Goal: Task Accomplishment & Management: Manage account settings

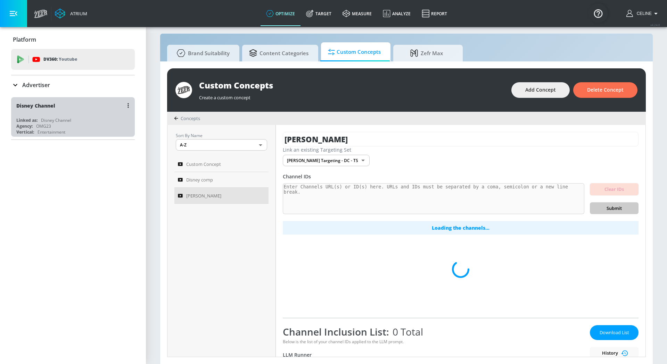
click at [84, 113] on div "Disney Channel" at bounding box center [74, 105] width 117 height 17
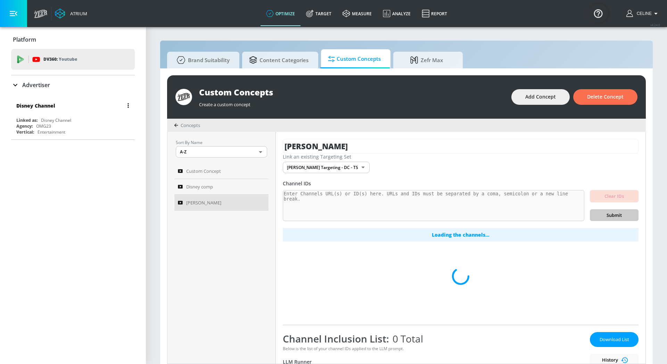
click at [109, 124] on div "Agency: OMG23" at bounding box center [74, 126] width 117 height 6
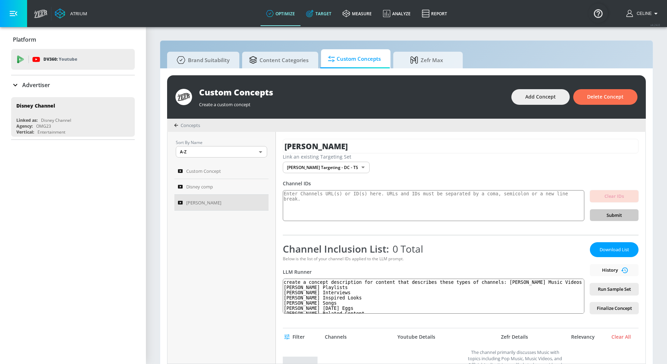
click at [323, 13] on link "Target" at bounding box center [319, 13] width 36 height 25
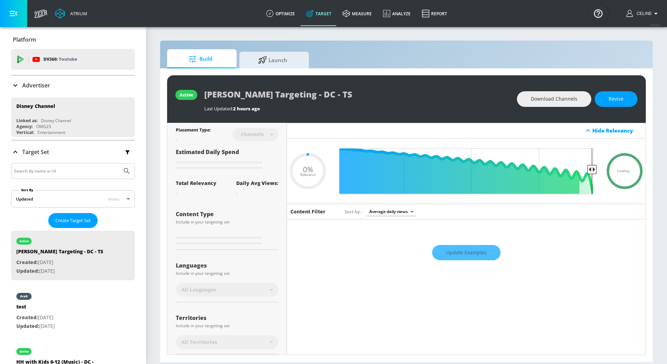
type input "0.05"
click at [77, 305] on div "draft test Created: Aug. 01, 2025 Updated: Aug. 20, 2025" at bounding box center [73, 311] width 124 height 50
type input "test"
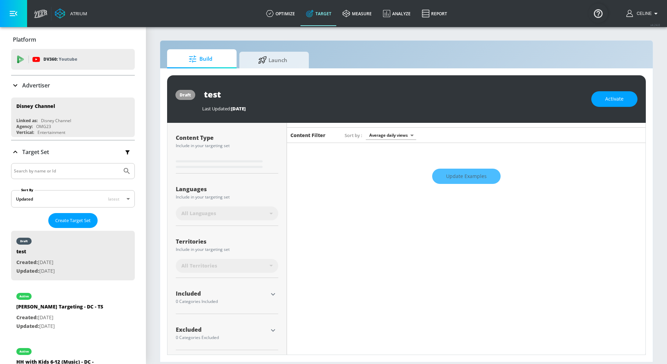
scroll to position [55, 0]
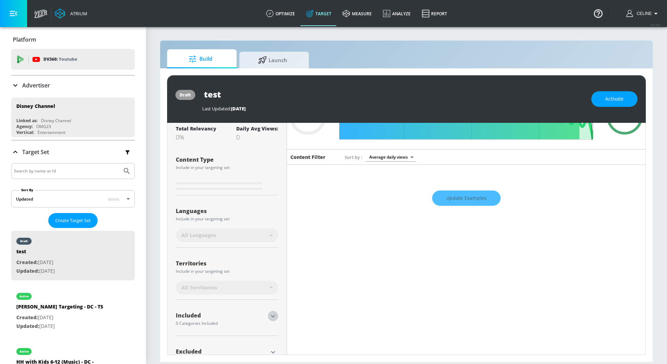
click at [274, 319] on icon "button" at bounding box center [273, 316] width 8 height 8
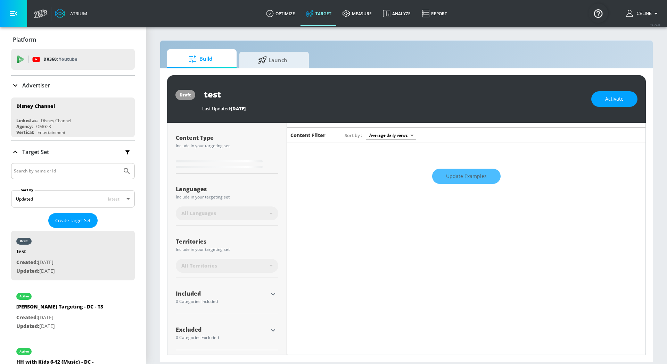
type input "0.81"
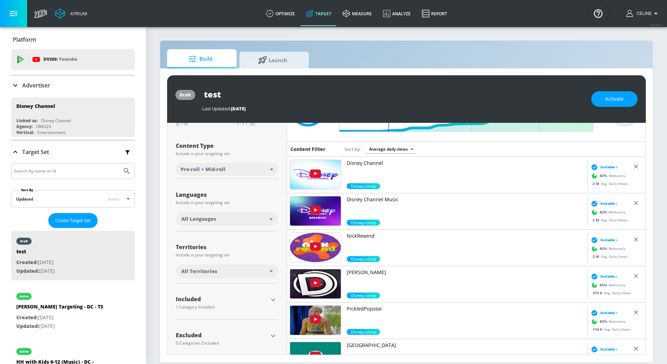
scroll to position [68, 0]
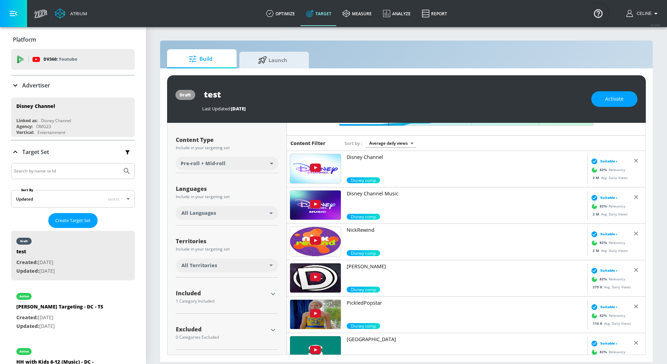
click at [274, 294] on icon "button" at bounding box center [273, 294] width 8 height 8
click at [275, 288] on div "Included 1 Category Included included Categories Clear All Disney comp Show Ava…" at bounding box center [227, 299] width 102 height 31
click at [271, 298] on button "button" at bounding box center [273, 294] width 10 height 10
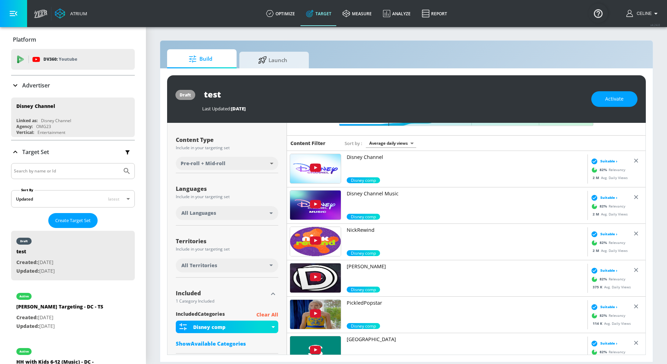
click at [271, 314] on p "Clear All" at bounding box center [267, 315] width 22 height 9
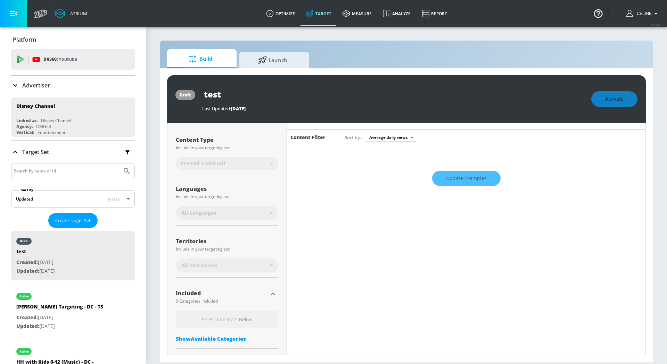
scroll to position [109, 0]
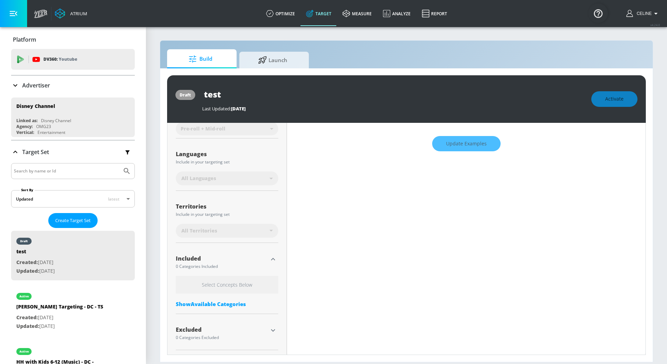
click at [230, 303] on div "Show Available Categories" at bounding box center [227, 304] width 102 height 7
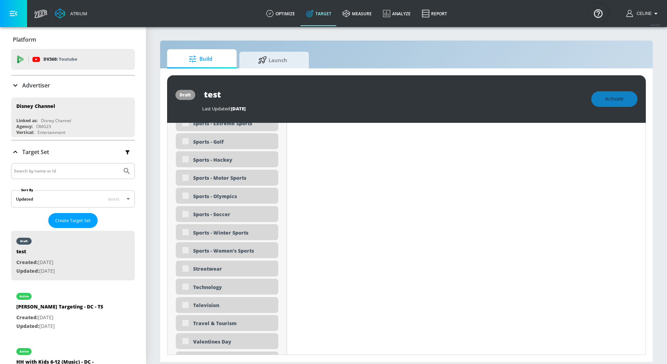
scroll to position [2113, 0]
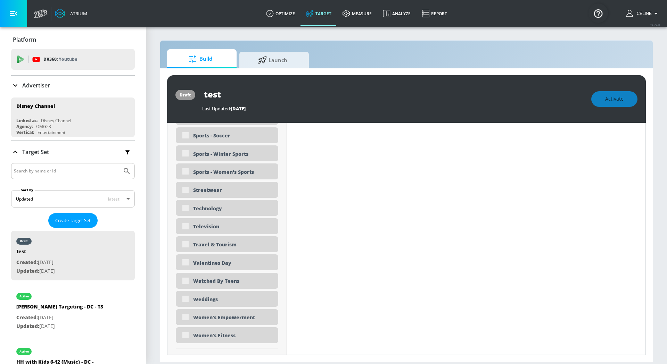
click at [238, 295] on div "Weddings" at bounding box center [227, 299] width 102 height 16
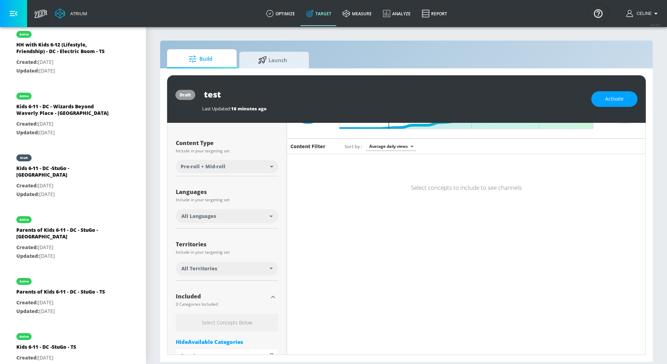
scroll to position [0, 0]
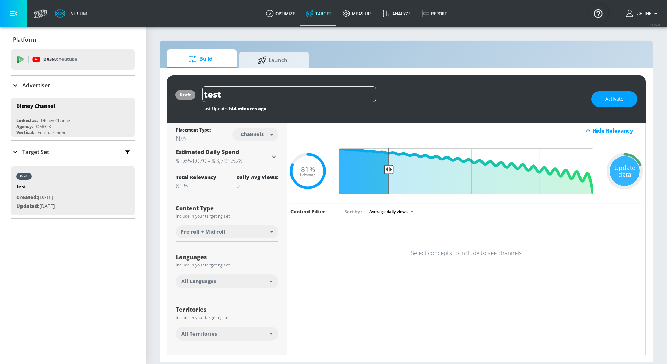
scroll to position [68, 0]
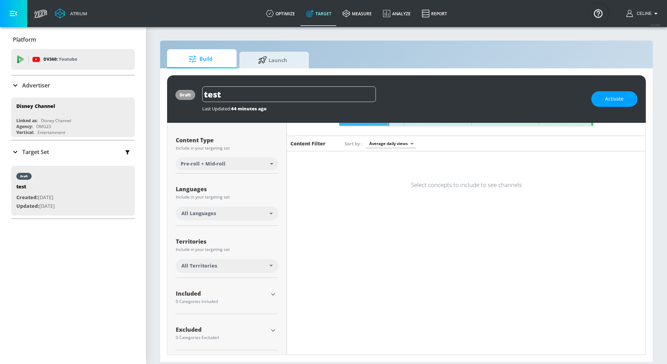
click at [270, 292] on icon "button" at bounding box center [273, 294] width 8 height 8
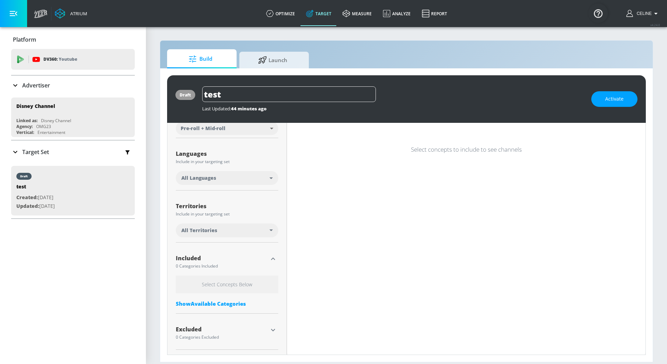
click at [240, 303] on div "Show Available Categories" at bounding box center [227, 304] width 102 height 7
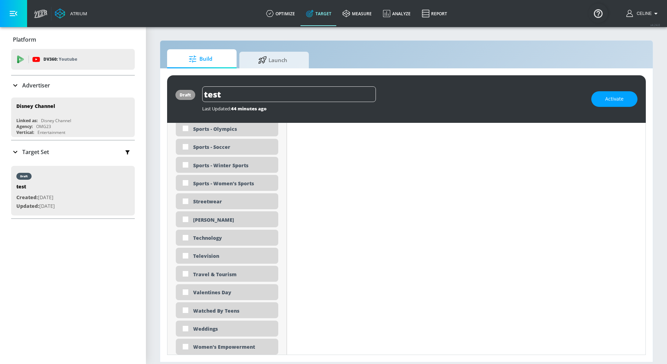
scroll to position [2094, 0]
click at [181, 225] on input "checkbox" at bounding box center [185, 220] width 13 height 13
checkbox input "true"
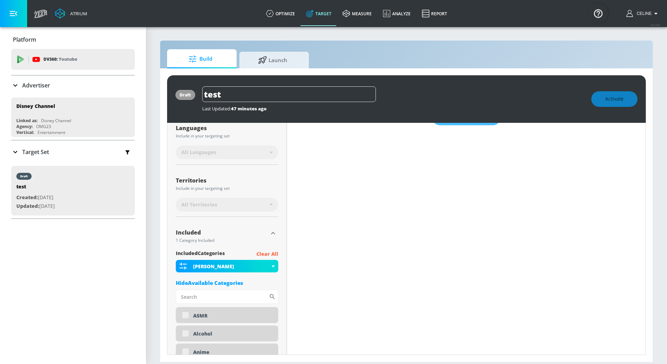
scroll to position [0, 0]
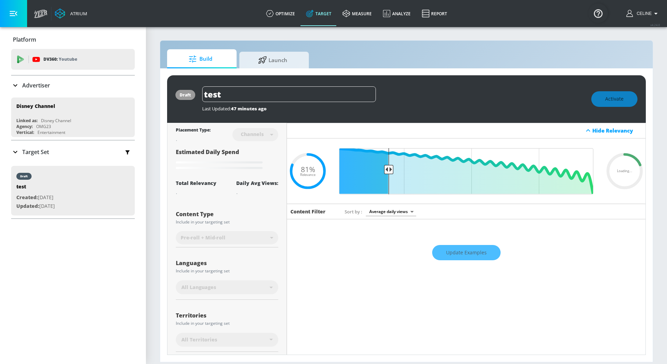
click at [454, 251] on div "Update Examples" at bounding box center [466, 253] width 359 height 24
click at [456, 252] on div "Update Examples" at bounding box center [466, 253] width 359 height 24
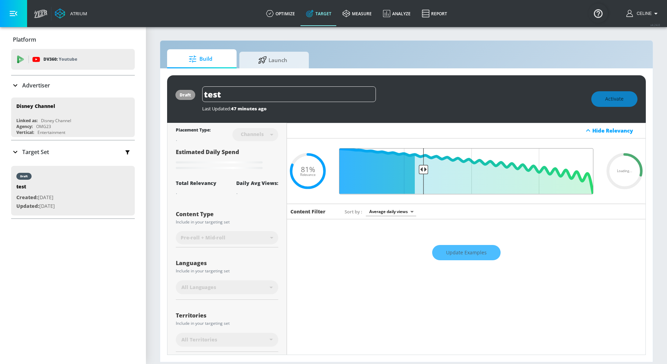
drag, startPoint x: 386, startPoint y: 164, endPoint x: 423, endPoint y: 166, distance: 36.5
click at [423, 166] on input "Final Threshold" at bounding box center [466, 171] width 261 height 46
click at [461, 257] on div "Update Examples" at bounding box center [466, 253] width 359 height 24
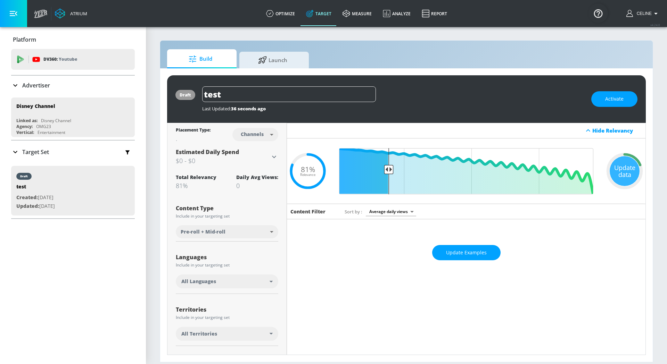
click at [338, 248] on div "Update Examples" at bounding box center [466, 253] width 359 height 24
click at [456, 255] on span "Update Examples" at bounding box center [466, 253] width 41 height 9
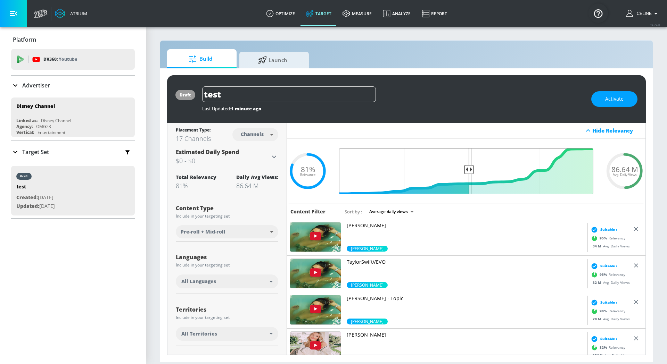
type input "0.51"
drag, startPoint x: 388, startPoint y: 169, endPoint x: 469, endPoint y: 178, distance: 81.4
click at [469, 179] on input "Final Threshold" at bounding box center [466, 171] width 261 height 46
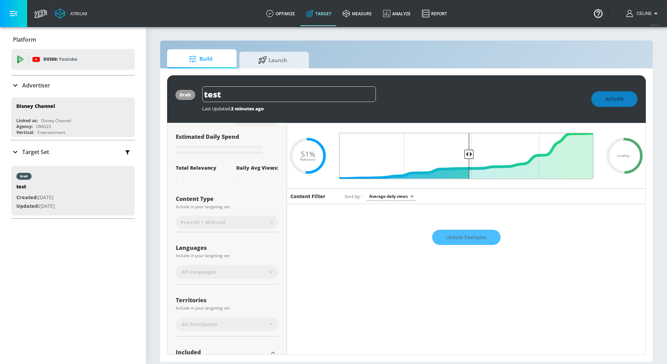
scroll to position [17, 0]
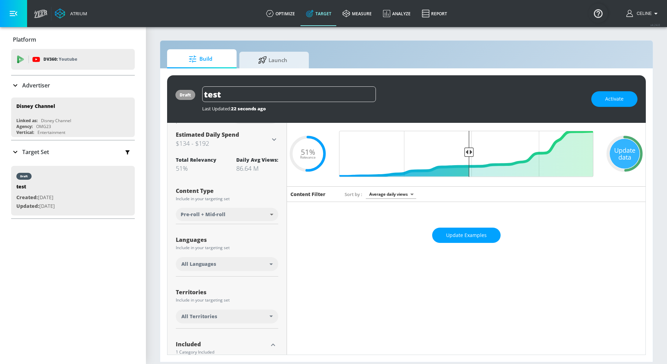
click at [42, 151] on p "Target Set" at bounding box center [35, 152] width 27 height 8
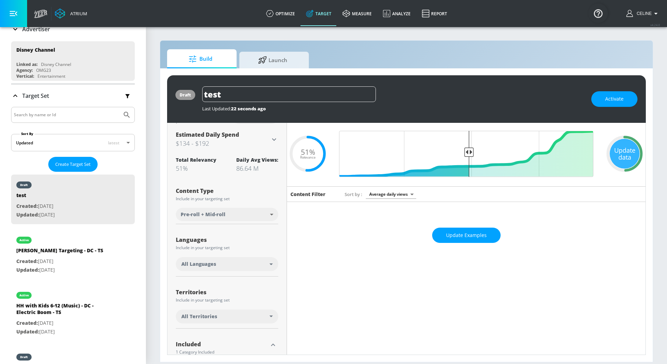
scroll to position [61, 0]
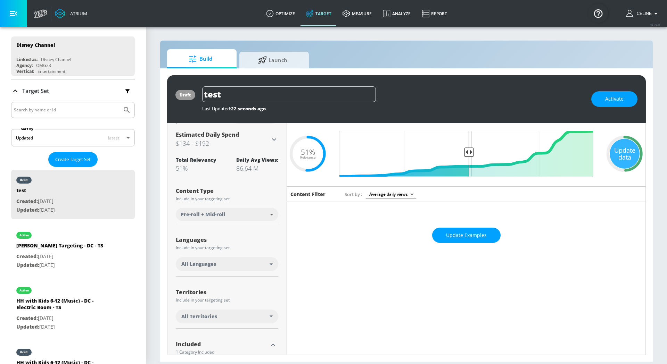
click at [73, 106] on input "Search by name or Id" at bounding box center [66, 110] width 105 height 9
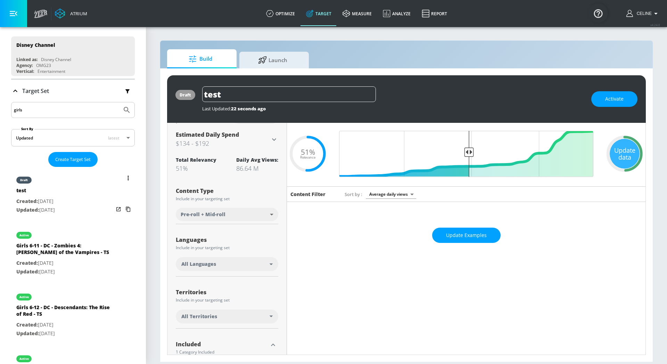
scroll to position [71, 0]
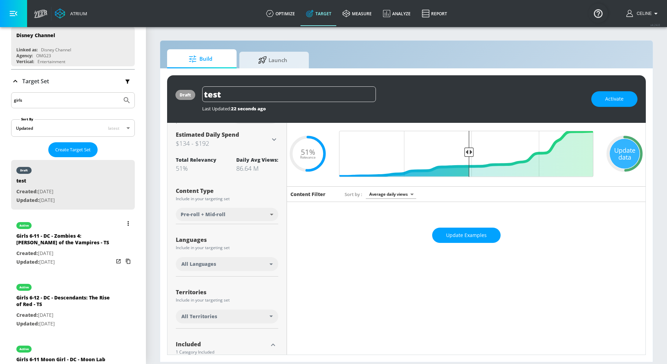
type input "girls"
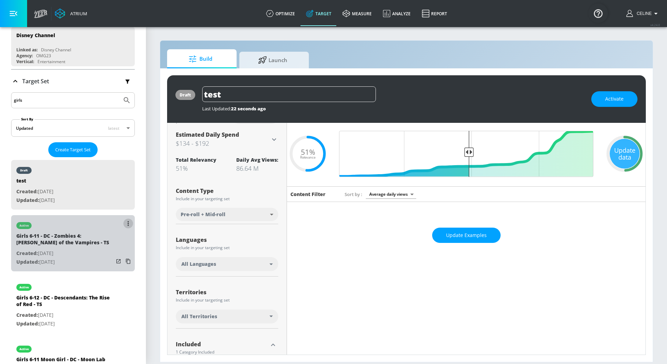
click at [125, 224] on button "list of Target Set" at bounding box center [128, 224] width 10 height 10
click at [122, 233] on li "Duplicate" at bounding box center [98, 236] width 69 height 12
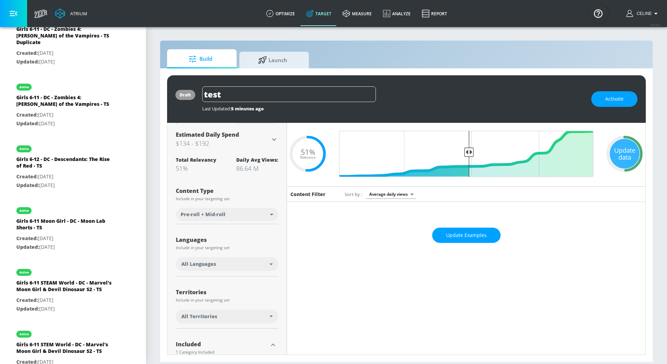
scroll to position [0, 0]
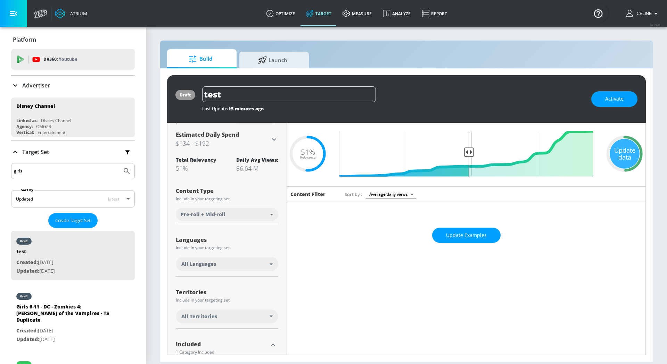
click at [68, 317] on div "Girls 6-11 - DC - Zombies 4: [PERSON_NAME] of the Vampires - TS Duplicate" at bounding box center [64, 315] width 97 height 23
type input "Girls 6-11 - DC - Zombies 4: [PERSON_NAME] of the Vampires - TS Duplicate"
type input "videos"
type input "0.05"
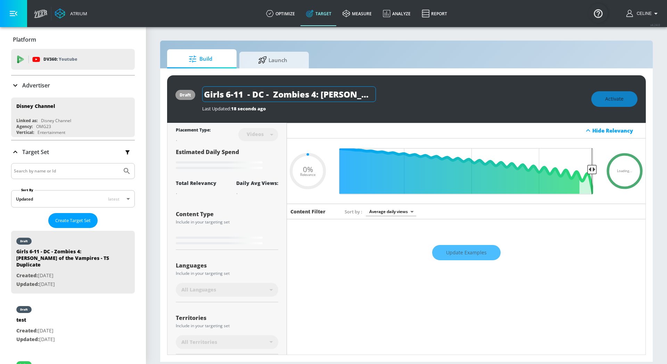
click at [312, 93] on input "Girls 6-11 - DC - Zombies 4: [PERSON_NAME] of the Vampires - TS Duplicate" at bounding box center [289, 95] width 174 height 16
type input "Girls 6-11 - DC - - TS Duplicate"
type input "0.05"
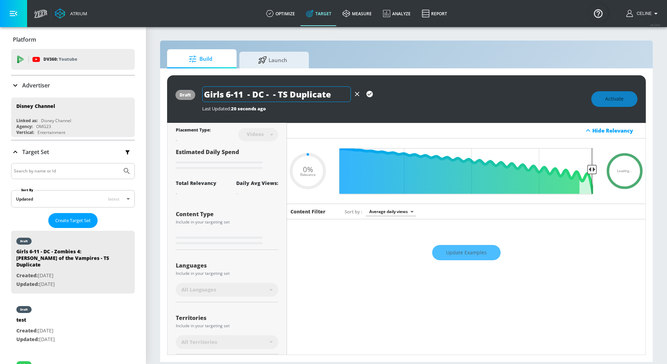
type input "Girls 6-11 - DC - W - TS Duplicate"
type input "0.05"
type input "Girls 6-11 - DC - Wi - TS Duplicate"
type input "0.05"
type input "Girls 6-11 - DC - Wiz - TS Duplicate"
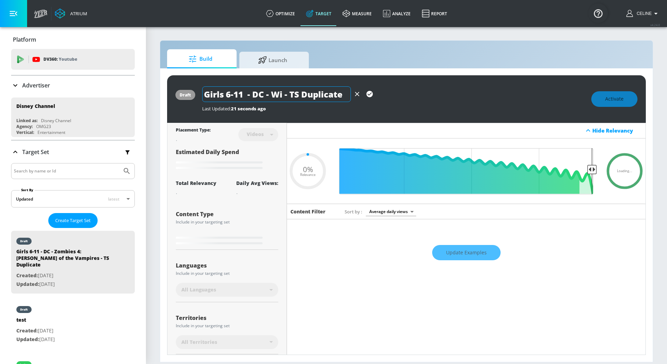
type input "0.05"
type input "Girls 6-11 - DC - [PERSON_NAME] - TS Duplicate"
type input "0.05"
type input "Girls 6-11 - DC - Wizar - TS Duplicate"
type input "0.05"
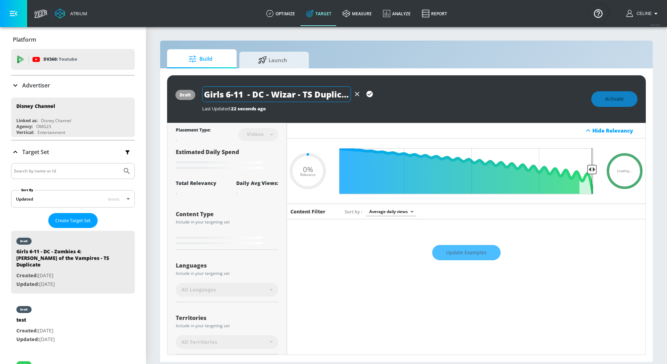
type input "Girls 6-11 - DC - Wizard - TS Duplicate"
type input "0.05"
type input "Girls 6-11 - DC - Wizards - TS Duplicate"
type input "0.05"
type input "Girls 6-11 - DC - Wizards - TS Duplicate"
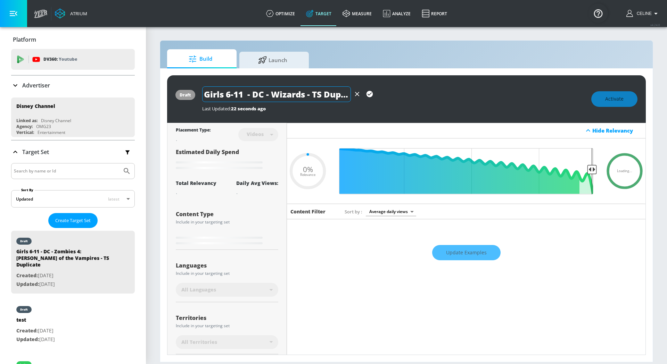
type input "0.05"
type input "Girls 6-11 - DC - Wizards B - TS Duplicate"
type input "0.05"
type input "Girls 6-11 - DC - Wizards By - TS Duplicate"
type input "0.05"
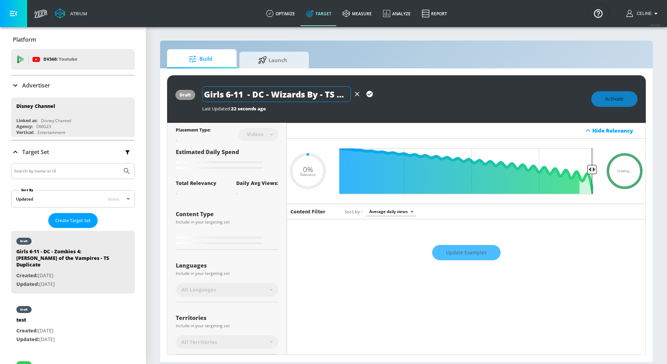
type input "Girls 6-11 - DC - Wizards Bye - TS Duplicate"
type input "0.05"
type input "Girls 6-11 - DC - Wizards Byeo - TS Duplicate"
type input "0.05"
type input "Girls 6-11 - DC - Wizards Byeon - TS Duplicate"
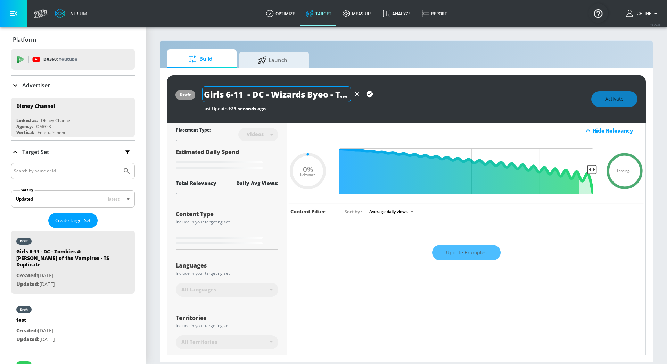
type input "0.05"
type input "Girls 6-11 - DC - Wizards Byeon - TS Duplicate"
type input "0.05"
type input "Girls 6-11 - DC - Wizards Byeon - TS Duplicate"
type input "0.05"
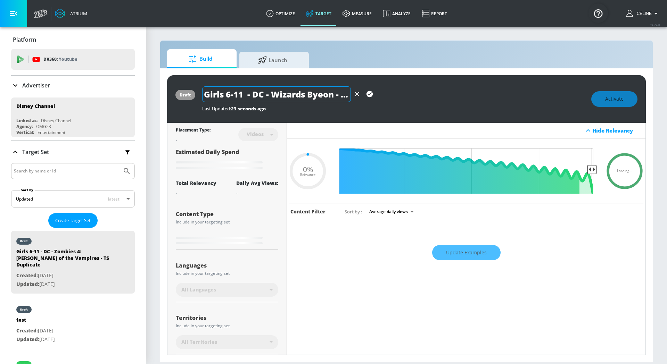
type input "Girls 6-11 - DC - Wizards Byeo - TS Duplicate"
type input "0.05"
type input "Girls 6-11 - DC - Wizards Bye - TS Duplicate"
type input "0.05"
type input "Girls 6-11 - DC - Wizards By - TS Duplicate"
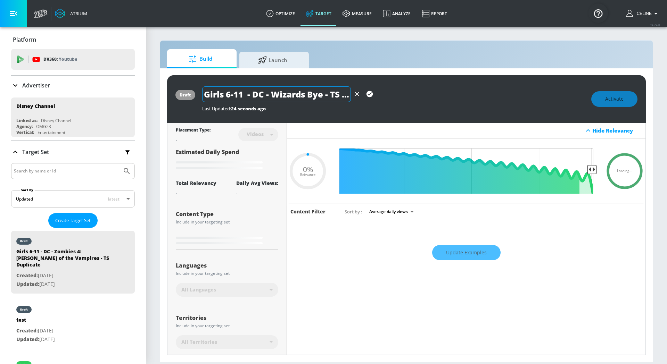
type input "0.05"
type input "Girls 6-11 - DC - Wizards B - TS Duplicate"
type input "0.05"
type input "Girls 6-11 - DC - Wizards Be - TS Duplicate"
type input "0.05"
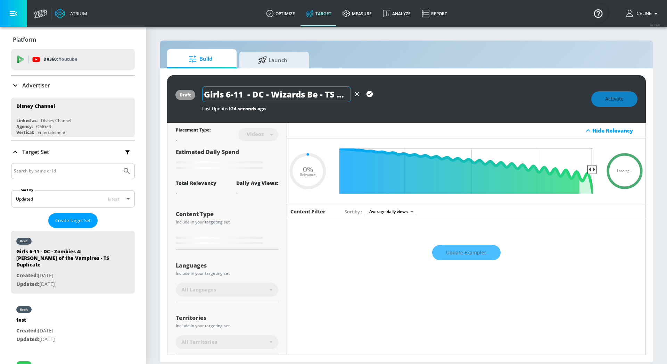
type input "Girls 6-11 - DC - Wizards Bey - TS Duplicate"
type input "0.05"
type input "Girls 6-11 - DC - Wizards Beyo - TS Duplicate"
type input "0.05"
type input "Girls 6-11 - DC - Wizards Beyodn - TS Duplicate"
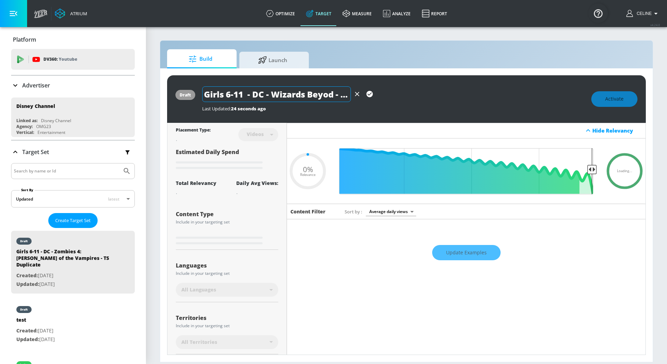
type input "0.05"
type input "Girls 6-11 - DC - Wizards Beyodn - TS Duplicate"
type input "0.05"
type input "Girls 6-11 - DC - Wizards Beyodn - TS Duplicate"
type input "0.05"
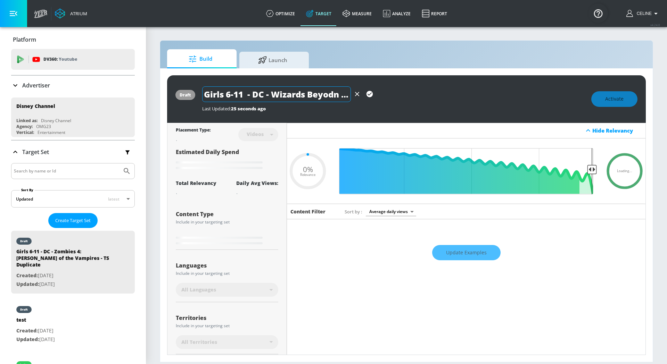
type input "Girls 6-11 - DC - Wizards Beyod - TS Duplicate"
type input "0.05"
type input "Girls 6-11 - DC - Wizards Beyo - TS Duplicate"
type input "0.05"
type input "Girls 6-11 - DC - Wizards Beyon - TS Duplicate"
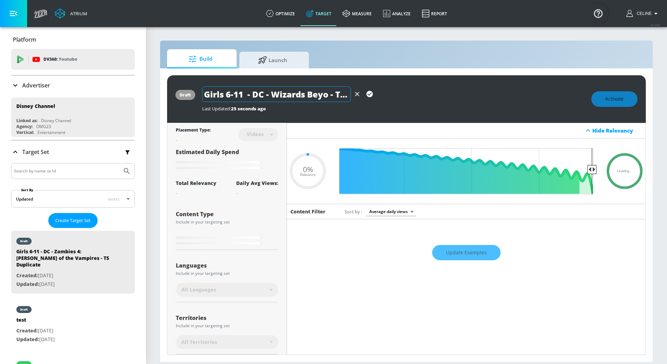
type input "0.05"
type input "Girls 6-11 - DC - Wizards Beyond - TS Duplicate"
type input "0.05"
type input "Girls 6-11 - DC - Wizards Beyond - TS Duplicate"
type input "0.05"
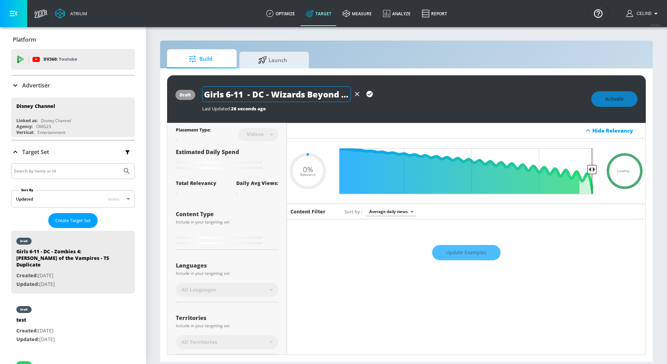
type input "Girls 6-11 - DC - Wizards Beyond W - TS Duplicate"
type input "0.05"
type input "Girls 6-11 - DC - Wizards Beyond Wa - TS Duplicate"
type input "0.05"
type input "Girls 6-11 - DC - Wizards Beyond Wav - TS Duplicate"
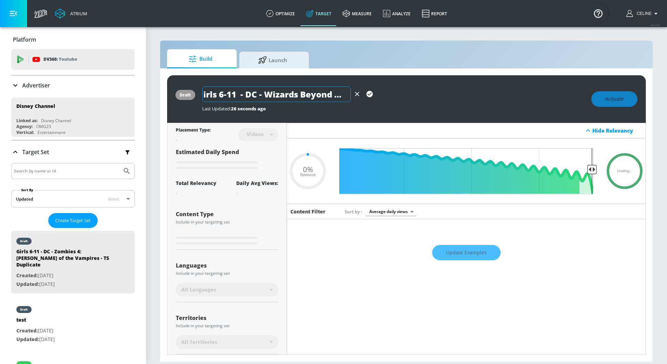
type input "0.05"
type input "Girls 6-11 - DC - Wizards Beyond Wave - TS Duplicate"
type input "0.05"
type input "Girls 6-11 - DC - Wizards Beyond Waver - TS Duplicate"
type input "0.05"
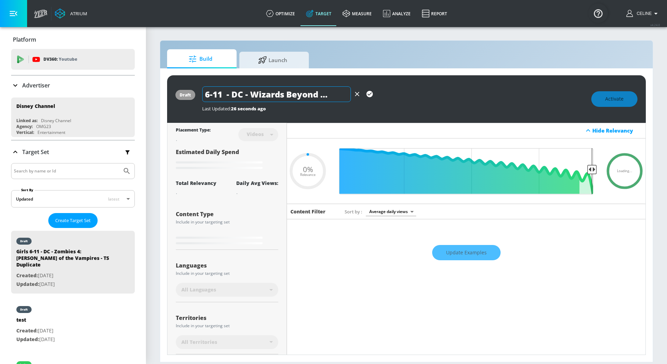
type input "Girls 6-11 - DC - Wizards Beyond Waverl - TS Duplicate"
type input "0.05"
type input "Girls 6-11 - DC - Wizards Beyond Waverlu - TS Duplicate"
type input "0.05"
type input "Girls 6-11 - DC - Wizards Beyond Waverl - TS Duplicate"
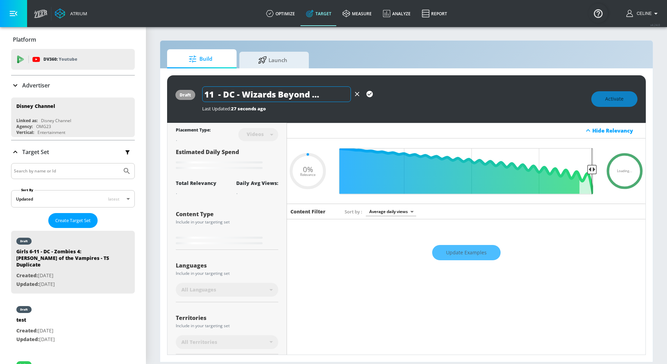
type input "0.05"
type input "Girls 6-11 - DC - Wizards Beyond Waverly - TS Duplicate"
type input "0.05"
type input "Girls 6-11 - DC - Wizards Beyond Waverly - TS Duplicate"
type input "0.05"
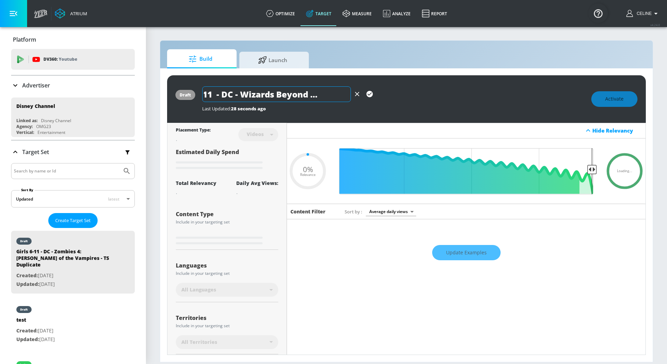
type input "Girls 6-11 - DC - Wizards Beyond Waverly P - TS Duplicate"
type input "0.05"
type input "Girls 6-11 - DC - Wizards Beyond Waverly Pl - TS Duplicate"
type input "0.05"
type input "Girls 6-11 - DC - Wizards Beyond Waverly Pla - TS Duplicate"
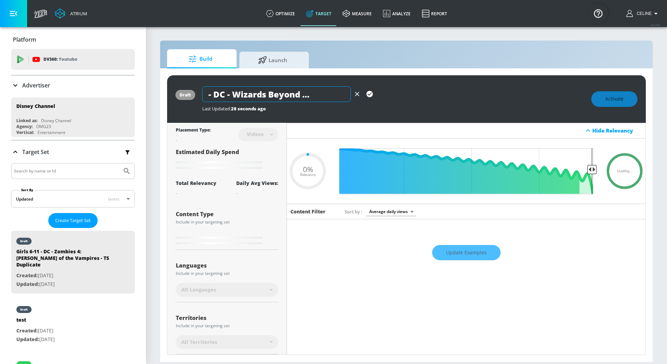
type input "0.05"
type input "Girls 6-11 - DC - Wizards Beyond Waverly Plac - TS Duplicate"
type input "0.05"
type input "Girls 6-11 - DC - Wizards Beyond Waverly Place - TS Duplicate"
type input "0.05"
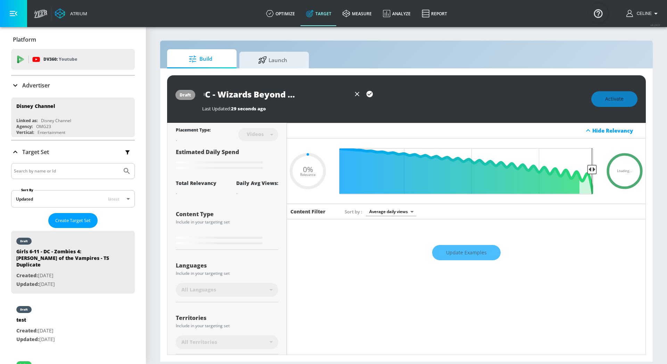
scroll to position [0, 113]
drag, startPoint x: 324, startPoint y: 96, endPoint x: 411, endPoint y: 96, distance: 86.9
click at [411, 96] on div "Girls 6-11 - DC - Wizards Beyond Waverly Place - TS Duplicate" at bounding box center [393, 95] width 382 height 16
click at [338, 96] on input "Girls 6-11 - DC - Wizards Beyond Waverly Place - TS Duplicate" at bounding box center [276, 95] width 149 height 16
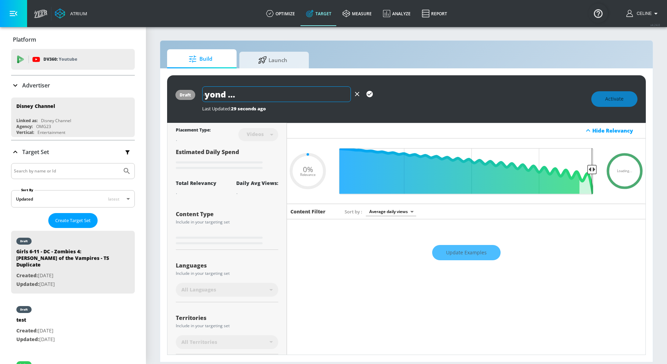
type input "Girls 6-11 - DC - Wizards Beyond Waverly Place - TS"
type input "0.05"
type input "Girls 6-11 - DC - Wizards Beyond Waverly Place - TS"
click at [366, 95] on icon "button" at bounding box center [370, 94] width 8 height 8
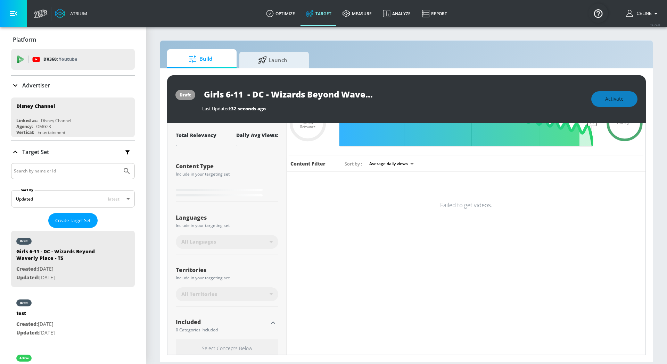
scroll to position [112, 0]
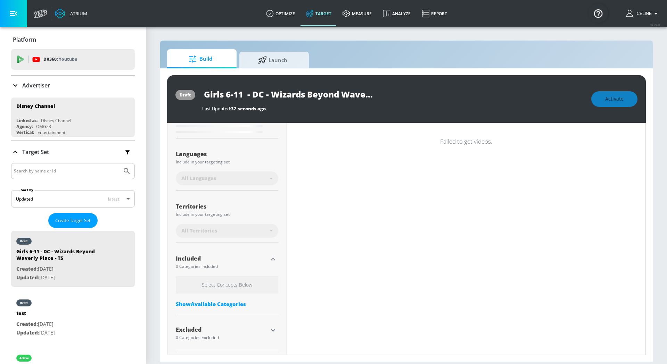
click at [275, 328] on icon "button" at bounding box center [273, 331] width 8 height 8
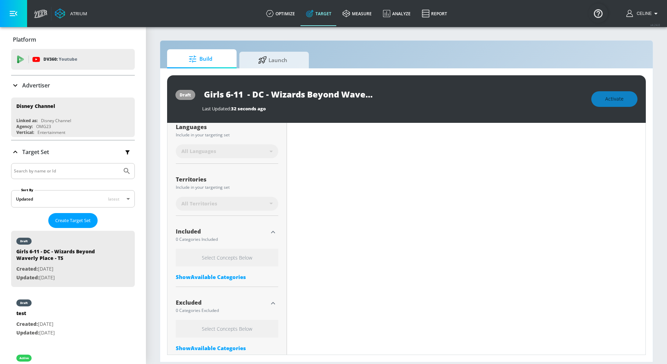
scroll to position [137, 0]
type input "0.05"
click at [269, 232] on icon "button" at bounding box center [273, 234] width 8 height 8
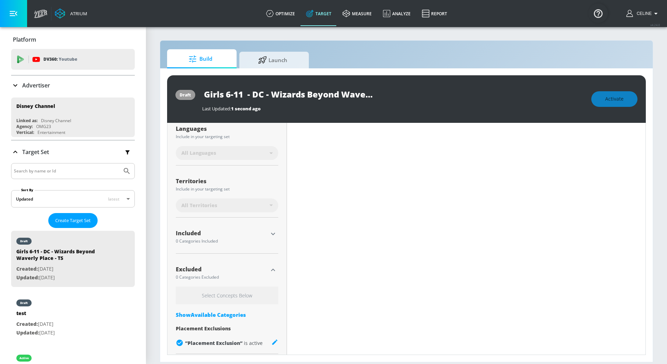
click at [270, 232] on icon "button" at bounding box center [273, 234] width 8 height 8
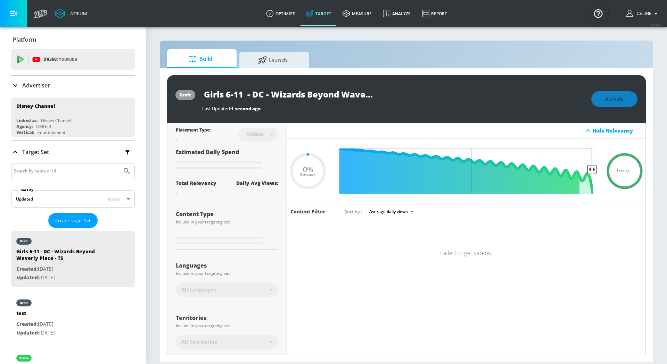
scroll to position [176, 0]
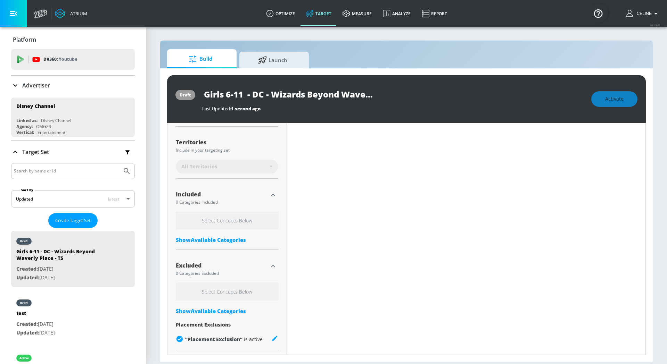
type input "Girls 6-11 - DC - Zombies 4: [PERSON_NAME] of the Vampires - TS Duplicate"
type input "0.7"
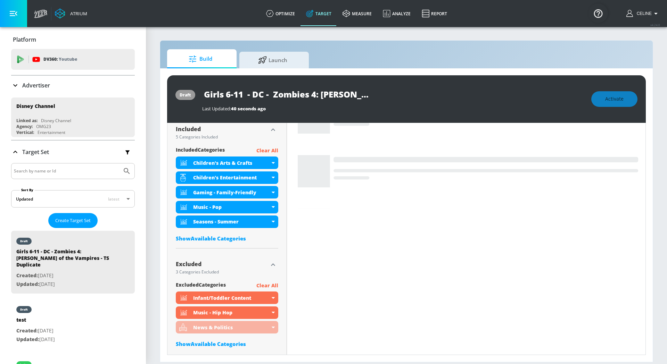
scroll to position [230, 0]
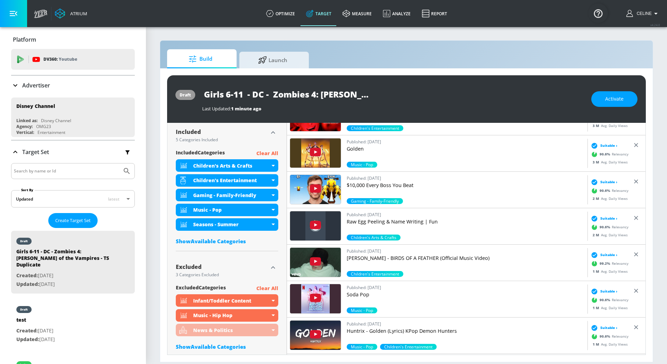
click at [241, 241] on div "Show Available Categories" at bounding box center [227, 241] width 102 height 7
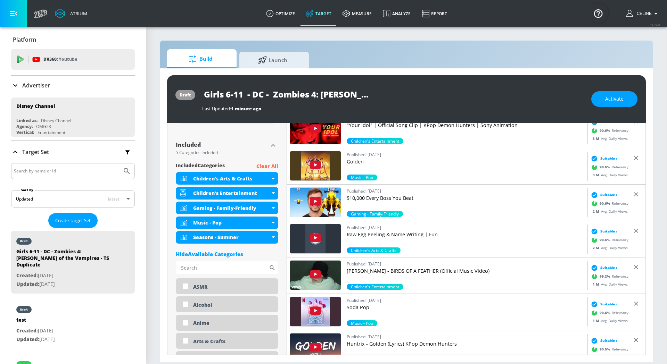
scroll to position [216, 0]
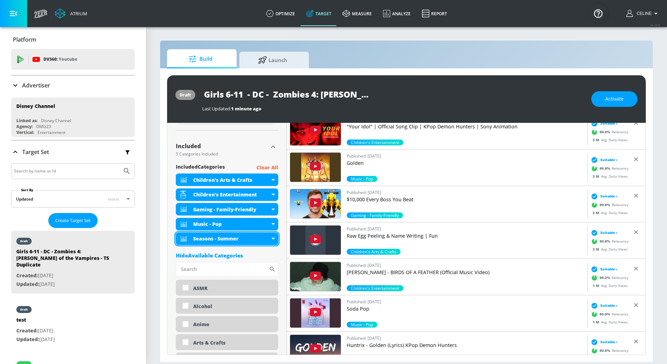
click at [272, 236] on div "Seasons - Summer" at bounding box center [227, 239] width 102 height 13
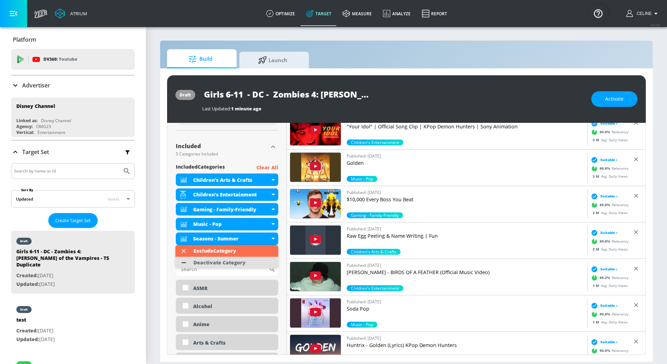
click at [254, 265] on li "Deactivate Category" at bounding box center [226, 263] width 103 height 12
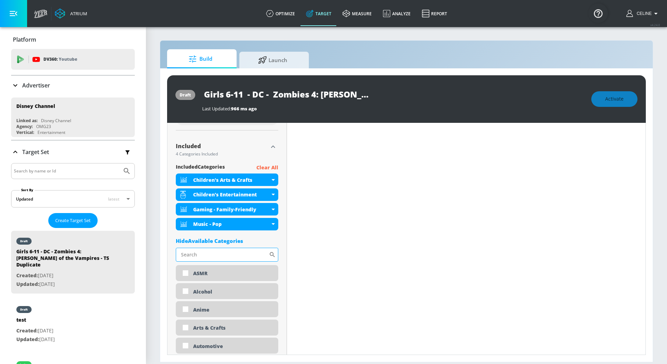
click at [226, 250] on input "Sort By" at bounding box center [222, 255] width 93 height 14
type input "[DATE]"
click at [183, 271] on input "checkbox" at bounding box center [186, 274] width 13 height 13
checkbox input "true"
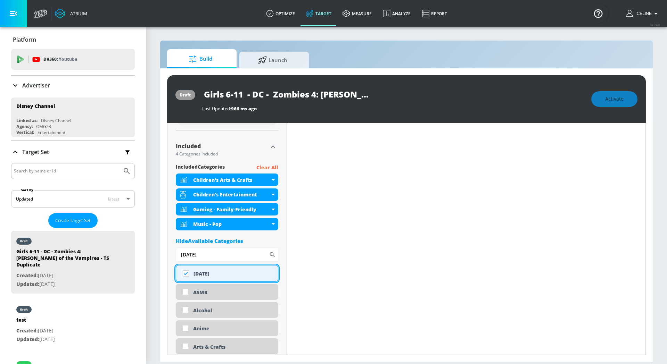
scroll to position [0, 0]
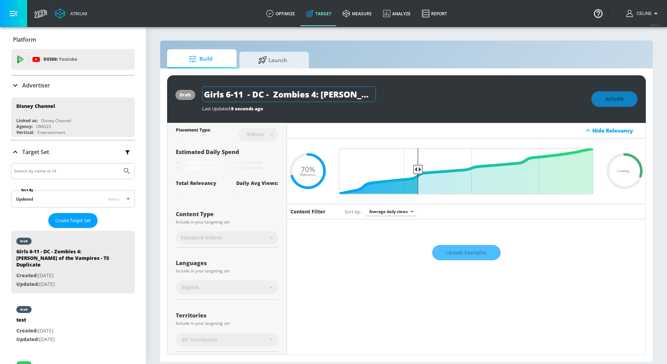
click at [300, 94] on input "Girls 6-11 - DC - Zombies 4: [PERSON_NAME] of the Vampires - TS Duplicate" at bounding box center [289, 95] width 174 height 16
drag, startPoint x: 273, startPoint y: 95, endPoint x: 318, endPoint y: 96, distance: 44.9
click at [318, 96] on input "Girls 6-11 - DC - Zombies 4: [PERSON_NAME] of the Vampires - TS Duplicate" at bounding box center [289, 95] width 174 height 16
click at [397, 92] on div "Girls 6-11 - DC - Zombies 4: [PERSON_NAME] of the Vampires - TS Duplicate" at bounding box center [393, 95] width 382 height 16
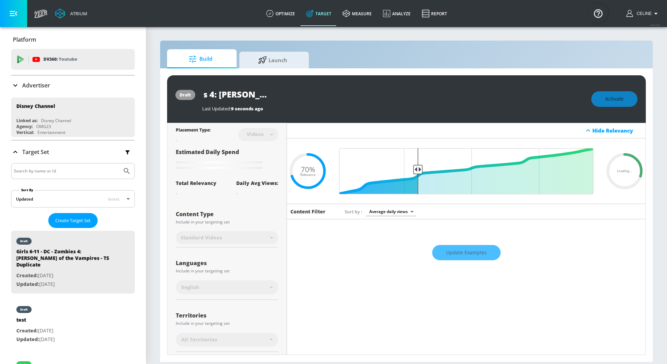
scroll to position [0, 0]
